Goal: Transaction & Acquisition: Book appointment/travel/reservation

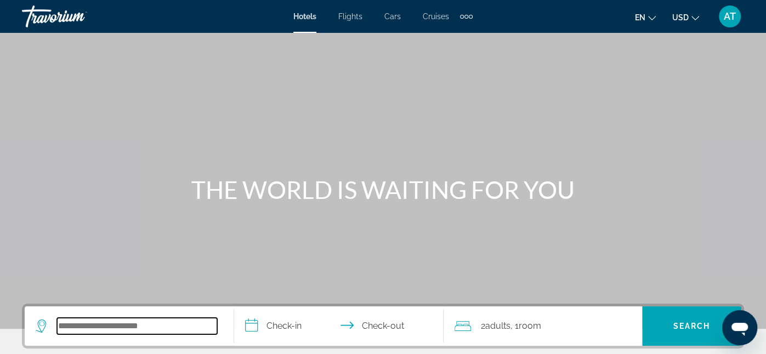
click at [142, 322] on input "Search widget" at bounding box center [137, 326] width 160 height 16
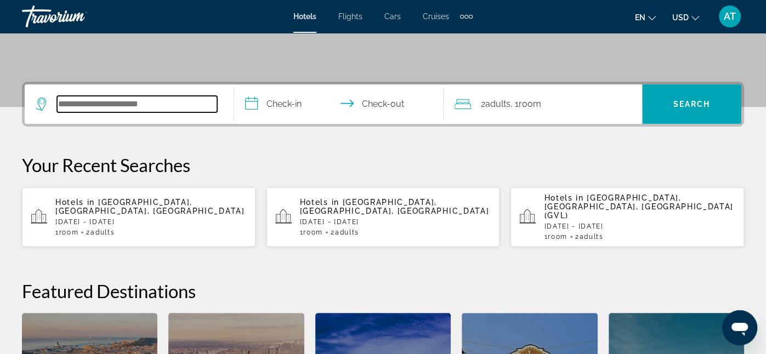
scroll to position [267, 0]
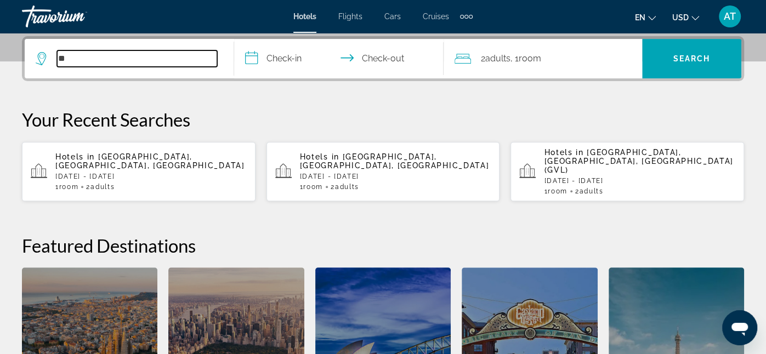
type input "*"
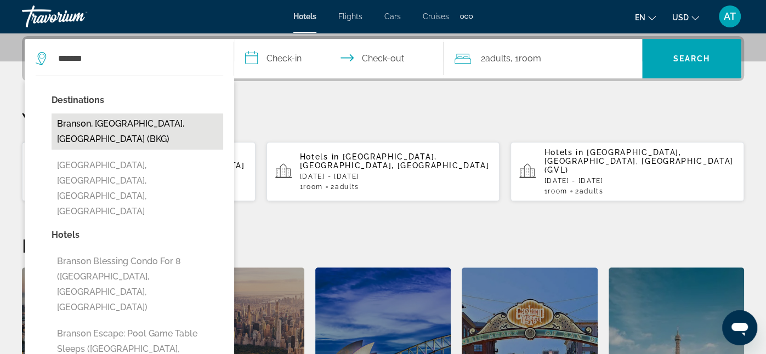
click at [150, 121] on button "Branson, [GEOGRAPHIC_DATA], [GEOGRAPHIC_DATA] (BKG)" at bounding box center [138, 131] width 172 height 36
type input "**********"
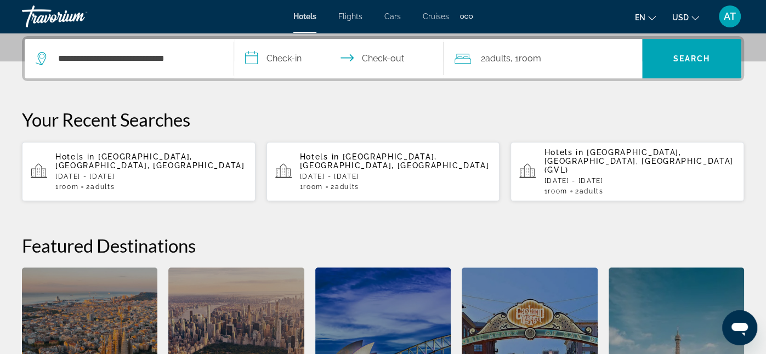
click at [286, 59] on input "**********" at bounding box center [341, 60] width 214 height 43
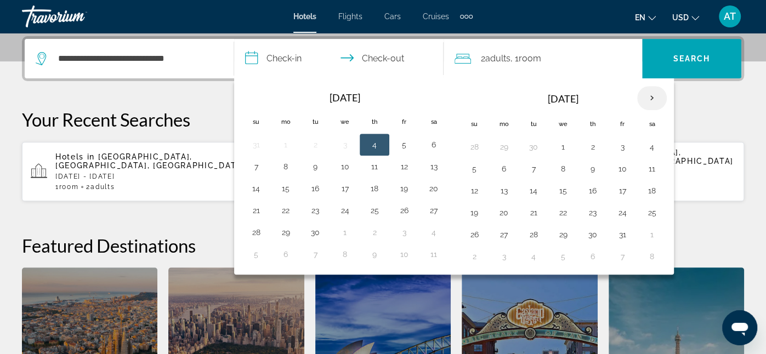
click at [647, 98] on th "Next month" at bounding box center [652, 98] width 30 height 24
click at [648, 99] on th "Next month" at bounding box center [652, 98] width 30 height 24
click at [530, 211] on button "23" at bounding box center [533, 212] width 18 height 15
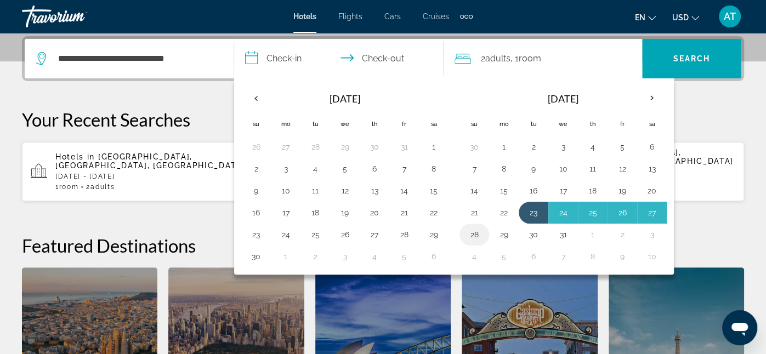
click at [470, 233] on button "28" at bounding box center [474, 234] width 18 height 15
type input "**********"
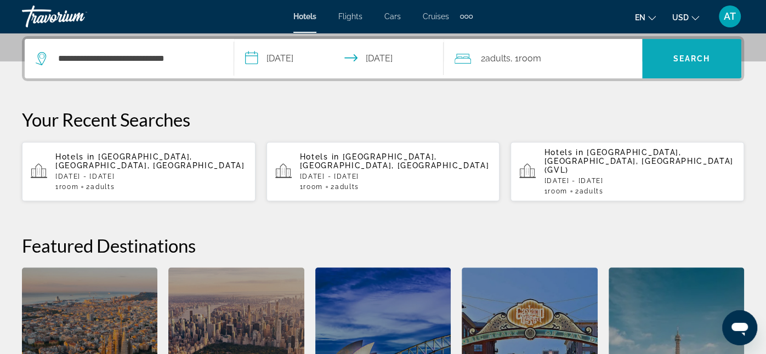
click at [705, 61] on span "Search" at bounding box center [691, 58] width 37 height 9
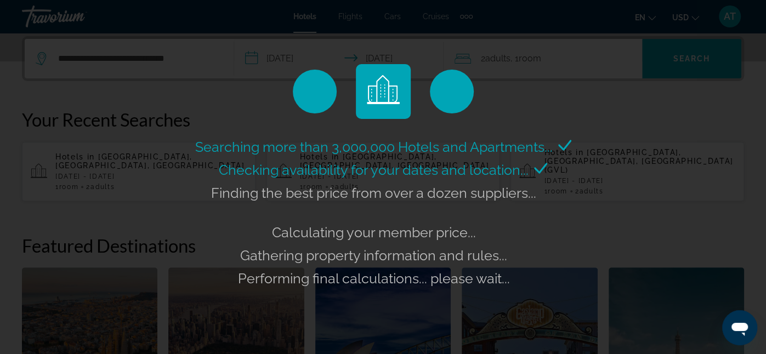
click at [640, 192] on div "Searching more than 3,000,000 Hotels and Apartments... Checking availability fo…" at bounding box center [383, 177] width 766 height 354
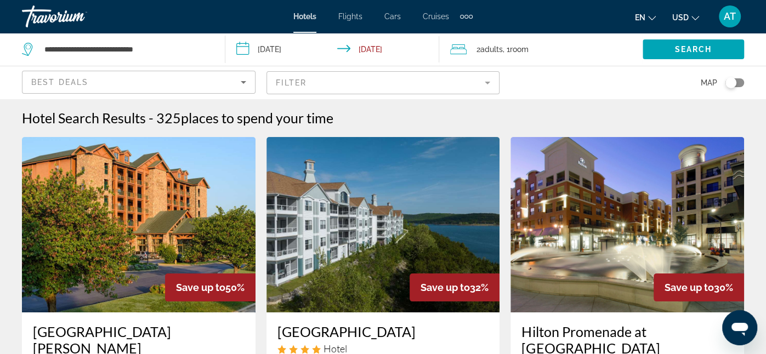
click at [727, 15] on span "AT" at bounding box center [729, 16] width 12 height 11
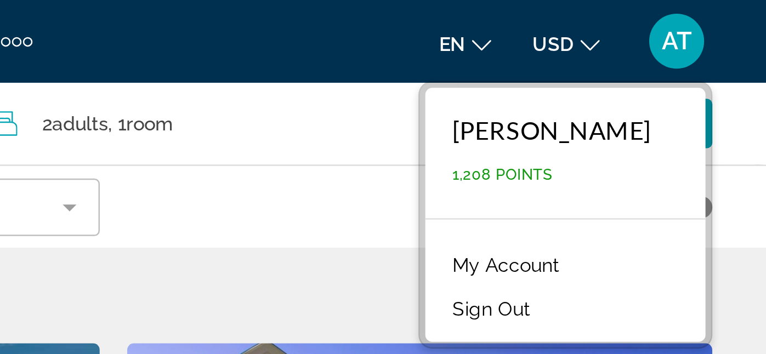
click at [750, 6] on div "Hotels Flights Cars Cruises Activities Hotels Flights Cars Cruises Activities e…" at bounding box center [383, 16] width 766 height 28
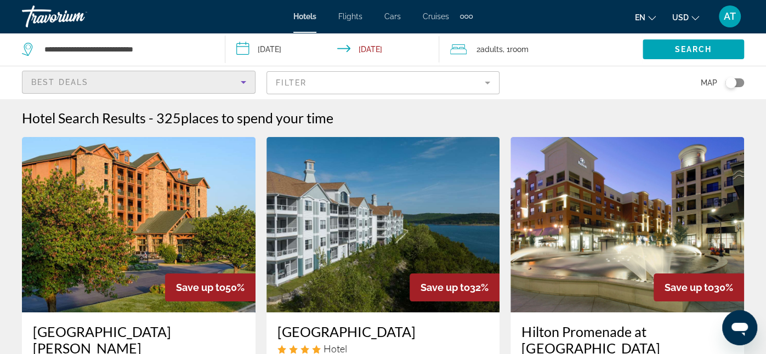
click at [149, 83] on div "Best Deals" at bounding box center [135, 82] width 209 height 13
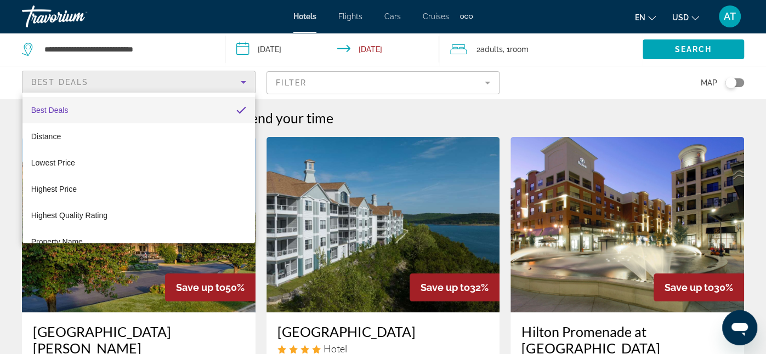
click at [177, 46] on div at bounding box center [383, 177] width 766 height 354
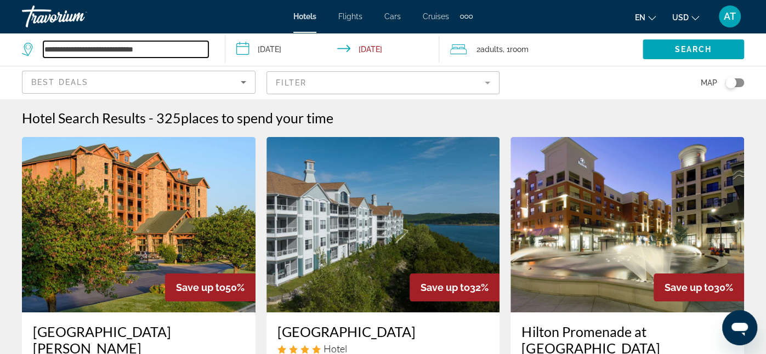
drag, startPoint x: 178, startPoint y: 46, endPoint x: 5, endPoint y: 59, distance: 172.5
click at [5, 59] on app-destination-search "**********" at bounding box center [112, 49] width 225 height 33
type input "**"
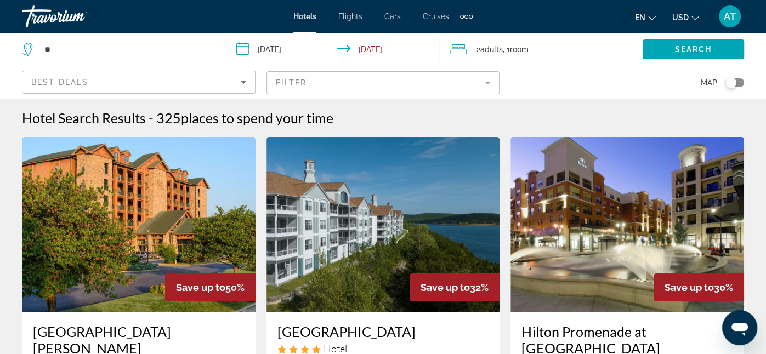
click at [92, 157] on img "Main content" at bounding box center [138, 224] width 233 height 175
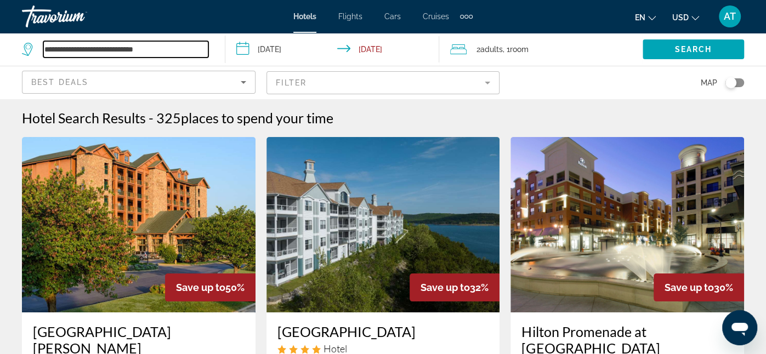
drag, startPoint x: 170, startPoint y: 49, endPoint x: 0, endPoint y: 19, distance: 173.1
click at [0, 19] on div "**********" at bounding box center [383, 177] width 766 height 354
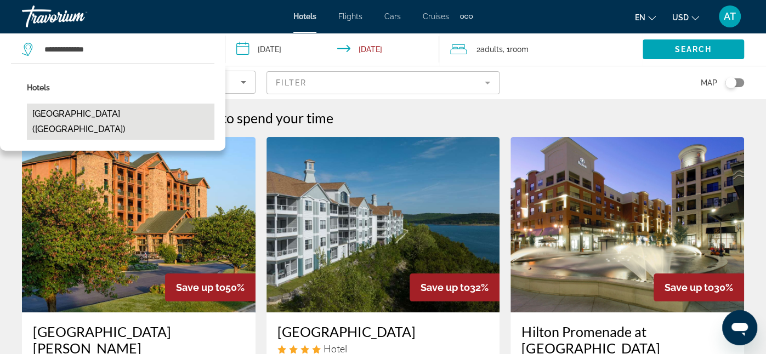
click at [85, 118] on button "[GEOGRAPHIC_DATA] ([GEOGRAPHIC_DATA])" at bounding box center [120, 122] width 187 height 36
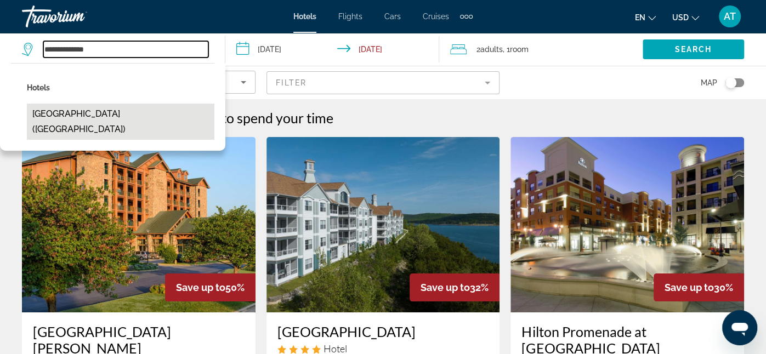
type input "**********"
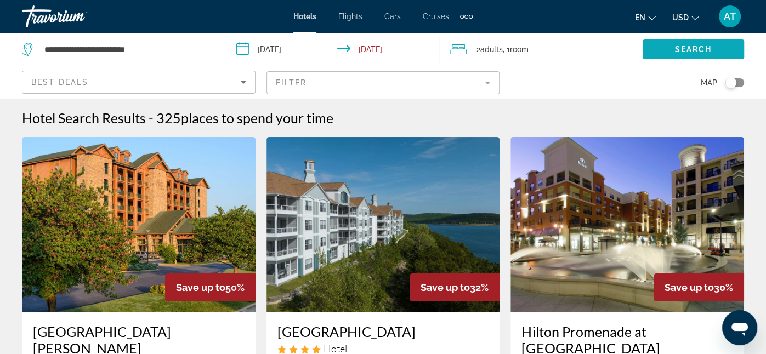
click at [683, 50] on span "Search" at bounding box center [693, 49] width 37 height 9
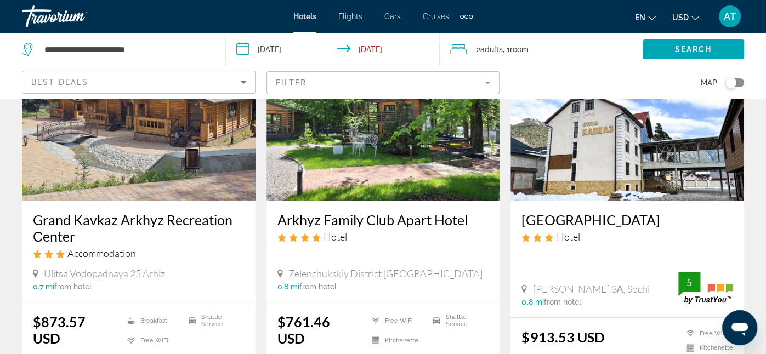
scroll to position [522, 0]
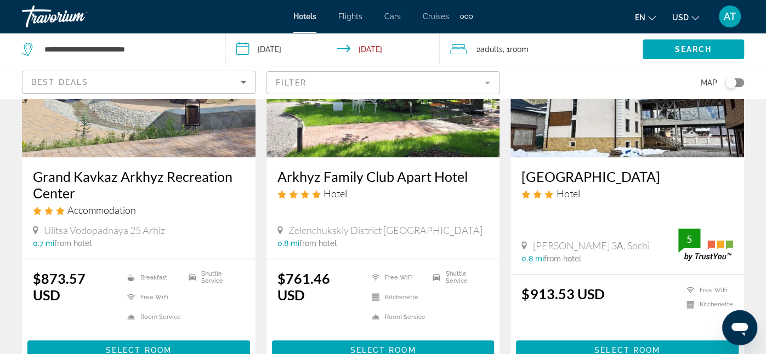
click at [435, 231] on div "Arkhyz Family Club Apart Hotel Hotel [GEOGRAPHIC_DATA] [GEOGRAPHIC_DATA] 0.8 mi…" at bounding box center [382, 207] width 233 height 101
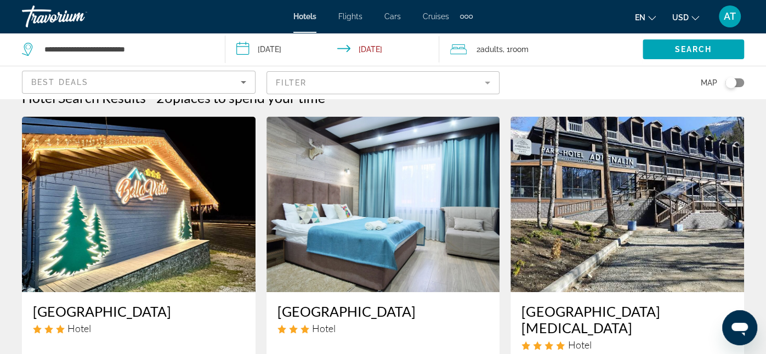
scroll to position [0, 0]
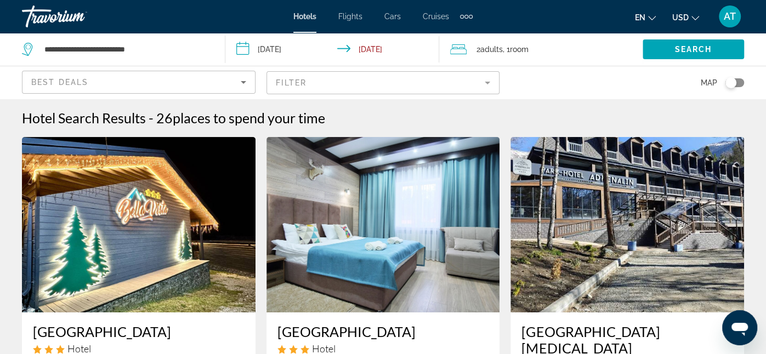
click at [307, 115] on span "places to spend your time" at bounding box center [249, 118] width 152 height 16
click at [497, 48] on span "Adults" at bounding box center [491, 49] width 22 height 9
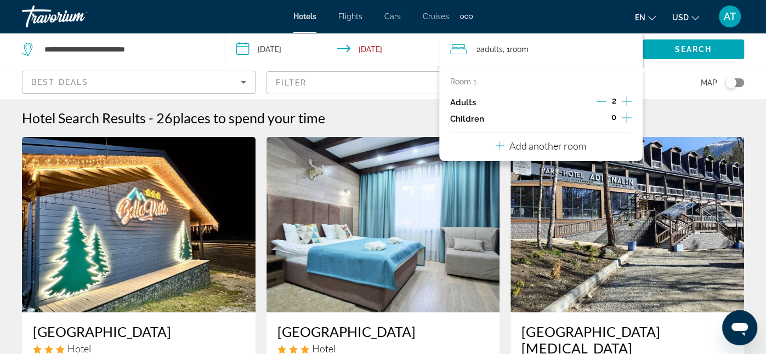
click at [625, 102] on icon "Increment adults" at bounding box center [626, 101] width 10 height 13
click at [613, 119] on span "0" at bounding box center [613, 117] width 5 height 9
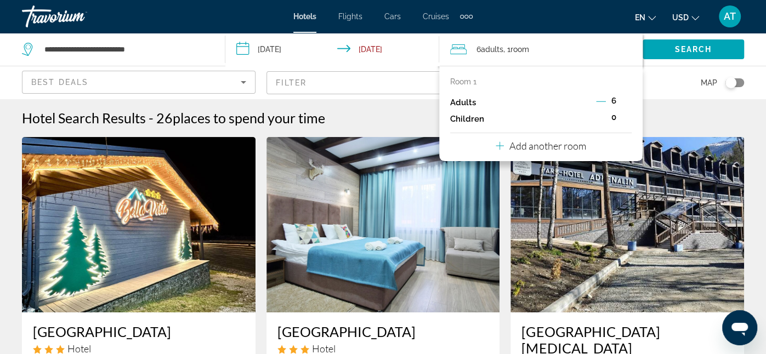
click at [662, 113] on div "Hotel Search Results - 26 places to spend your time" at bounding box center [383, 118] width 722 height 16
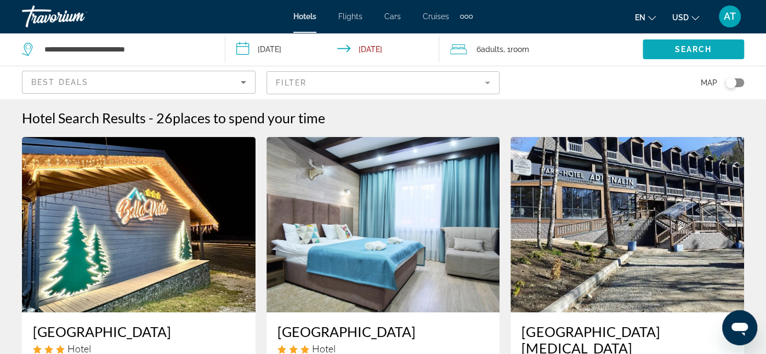
click at [671, 50] on span "Search widget" at bounding box center [692, 49] width 101 height 26
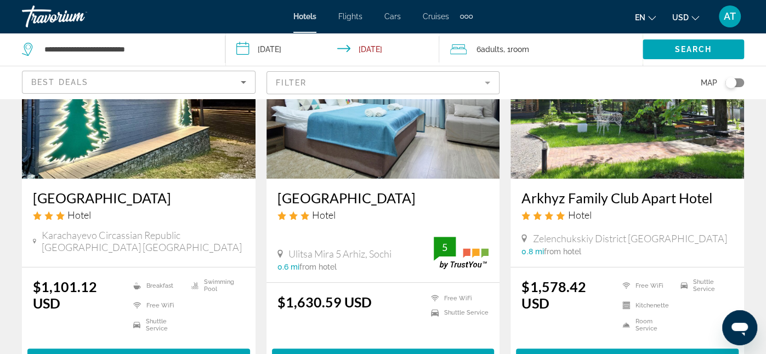
scroll to position [133, 0]
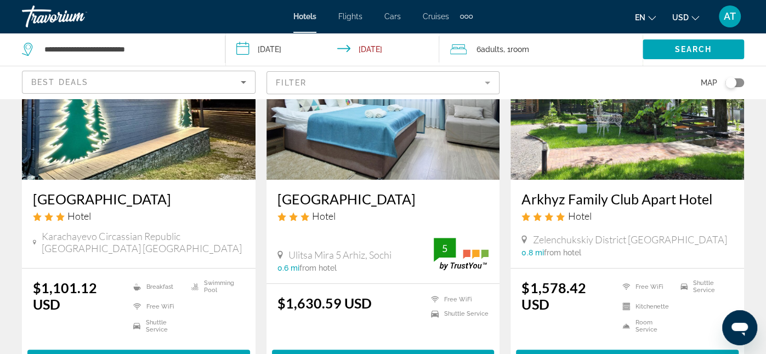
click at [170, 151] on img "Main content" at bounding box center [138, 91] width 233 height 175
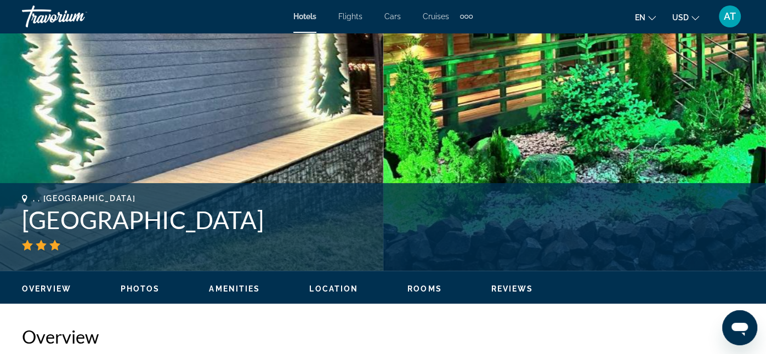
scroll to position [283, 0]
click at [426, 288] on span "Rooms" at bounding box center [424, 288] width 35 height 9
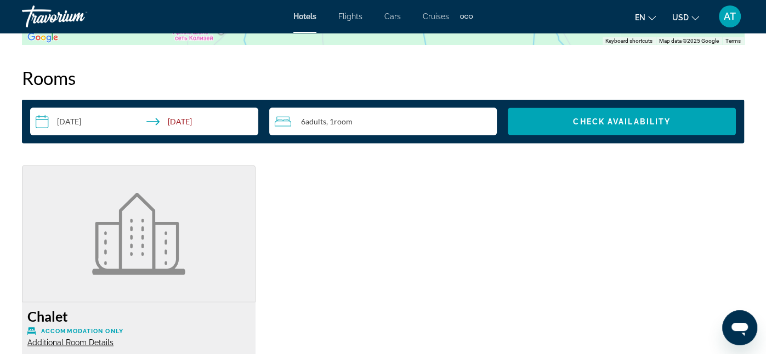
scroll to position [1578, 0]
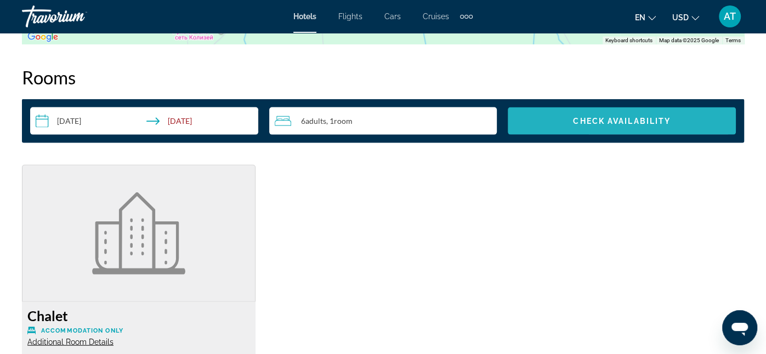
click at [592, 121] on span "Check Availability" at bounding box center [622, 121] width 98 height 9
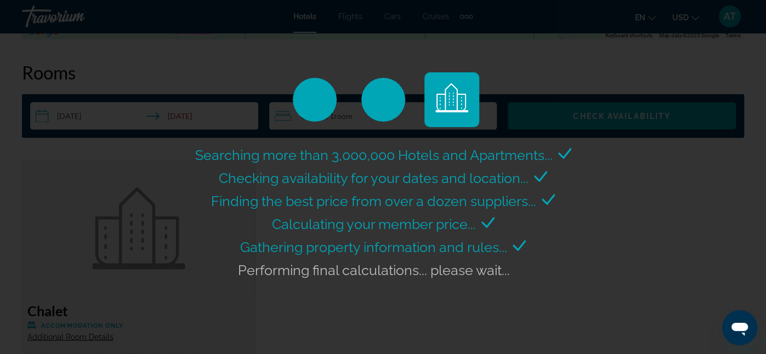
scroll to position [1584, 0]
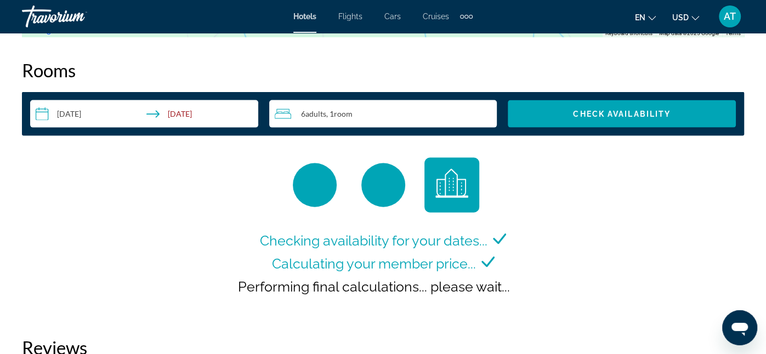
scroll to position [1585, 0]
